Goal: Book appointment/travel/reservation

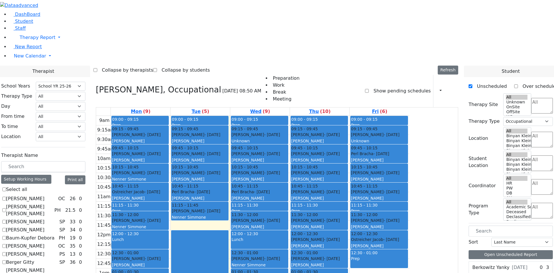
select select "212"
select select "1"
click at [347, 236] on div "[PERSON_NAME] - [DATE] [PERSON_NAME]" at bounding box center [319, 242] width 56 height 12
click at [261, 149] on div "9am 9:15am 9:30am 9:45am 10am 10:15am 10:30am 10:45am 11am 11:15am 11:30am 11:4…" at bounding box center [252, 230] width 313 height 229
click at [34, 259] on label "Berger Gitty" at bounding box center [20, 262] width 28 height 7
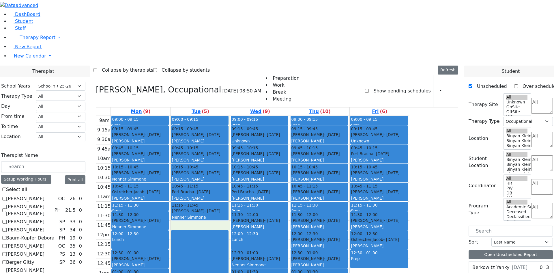
click at [6, 260] on input "Berger Gitty" at bounding box center [4, 262] width 4 height 4
checkbox input "true"
select select
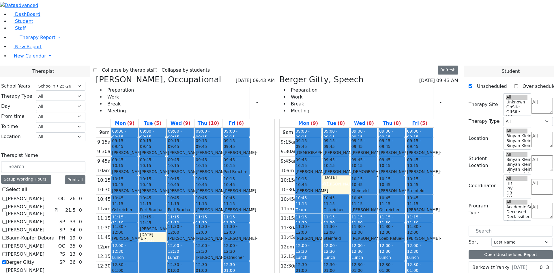
click at [44, 226] on label "[PERSON_NAME]" at bounding box center [25, 229] width 38 height 7
click at [6, 228] on input "[PERSON_NAME]" at bounding box center [4, 230] width 4 height 4
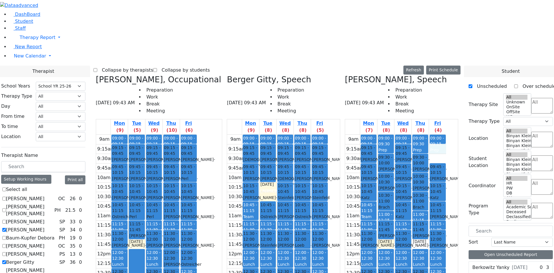
click at [446, 134] on div "9am 9:15am 9:30am 9:45am 10am 10:15am 10:30am 10:45am 11am 11:15am 11:30am 11:4…" at bounding box center [395, 248] width 101 height 229
click at [44, 226] on label "[PERSON_NAME]" at bounding box center [25, 229] width 38 height 7
click at [6, 228] on input "[PERSON_NAME]" at bounding box center [4, 230] width 4 height 4
checkbox input "false"
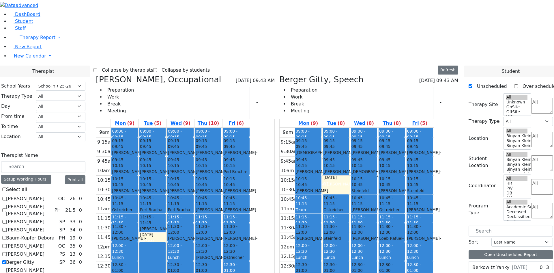
scroll to position [115, 0]
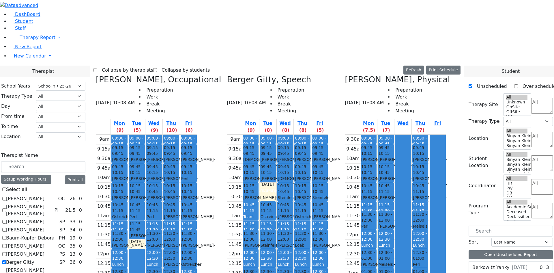
checkbox input "false"
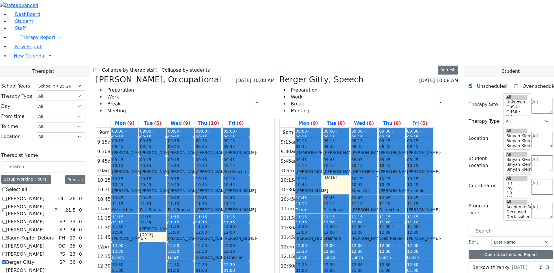
checkbox input "false"
select select "3"
